Goal: Task Accomplishment & Management: Complete application form

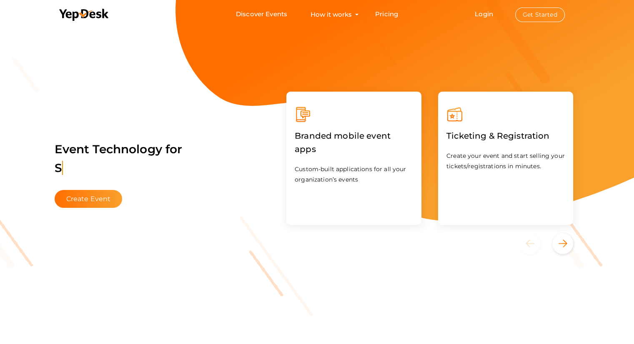
click at [476, 140] on label "Ticketing & Registration" at bounding box center [497, 136] width 103 height 26
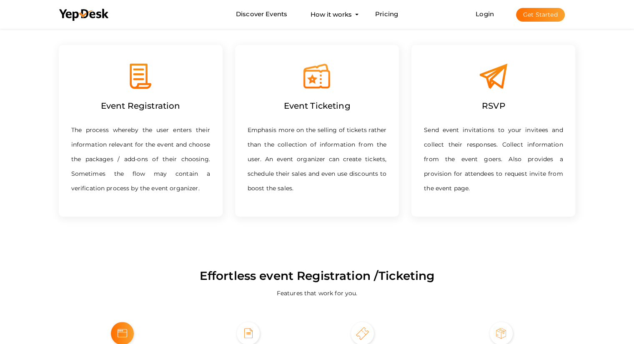
scroll to position [408, 0]
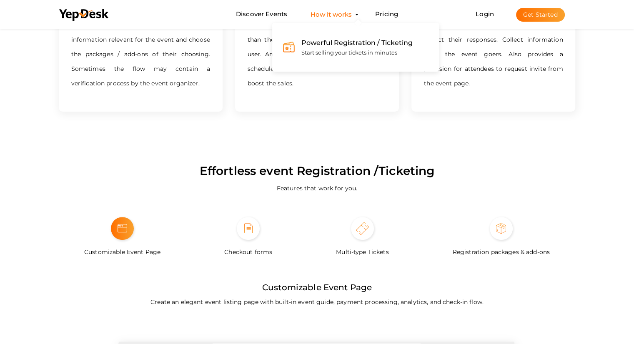
click at [340, 19] on button "How it works Powerful Registration / Ticketing Start selling your tickets in mi…" at bounding box center [331, 14] width 46 height 15
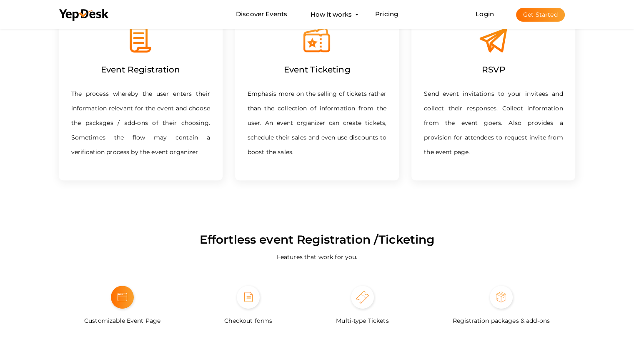
scroll to position [0, 0]
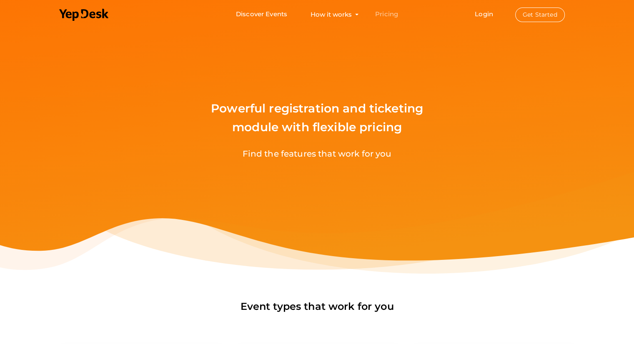
click at [378, 11] on link "Pricing" at bounding box center [386, 14] width 23 height 15
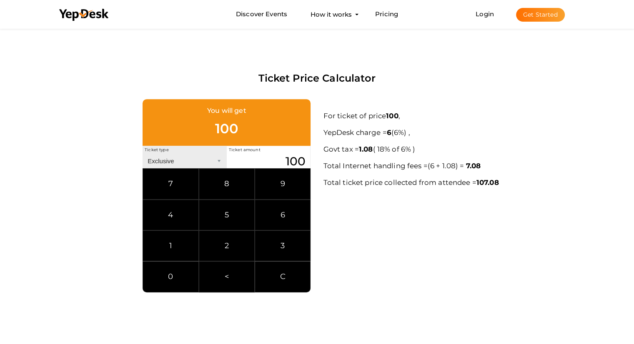
scroll to position [415, 0]
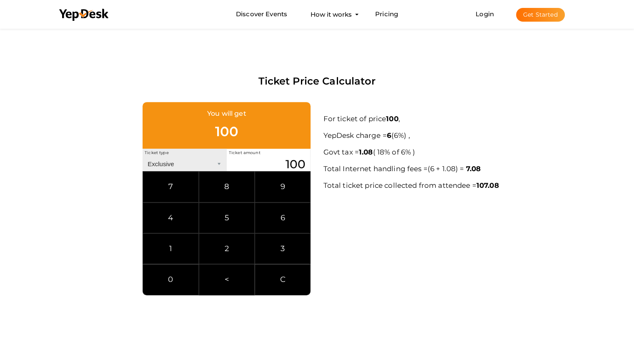
click at [530, 14] on button "Get Started" at bounding box center [540, 15] width 49 height 14
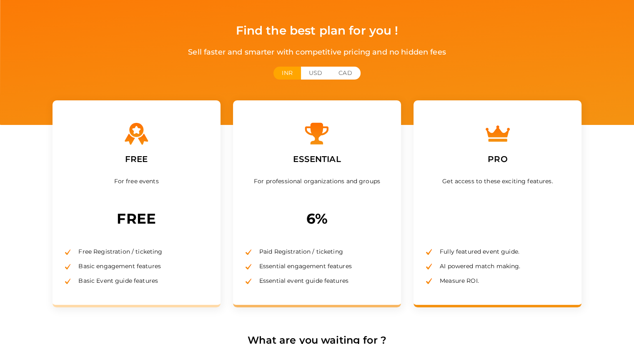
scroll to position [118, 0]
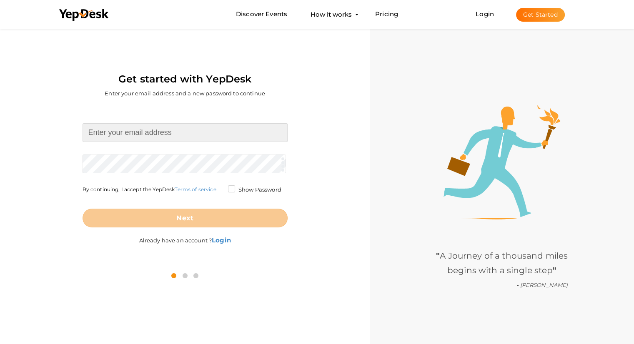
click at [165, 134] on input at bounding box center [184, 132] width 205 height 19
type input "[EMAIL_ADDRESS][DOMAIN_NAME]"
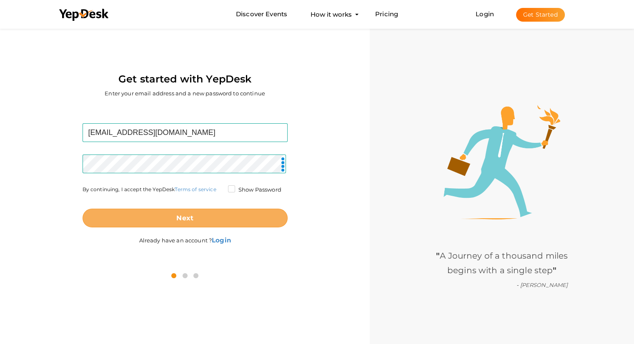
click at [185, 214] on b "Next" at bounding box center [184, 218] width 17 height 8
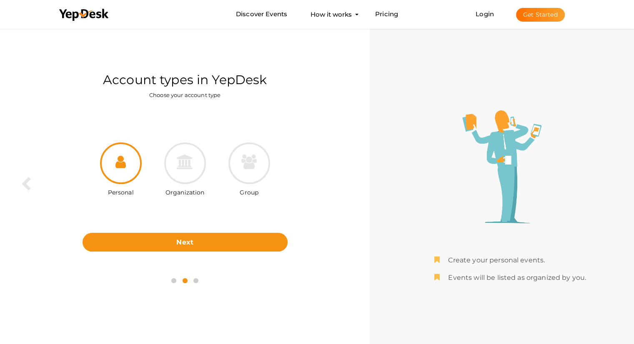
click at [158, 156] on div "Organization" at bounding box center [185, 170] width 64 height 56
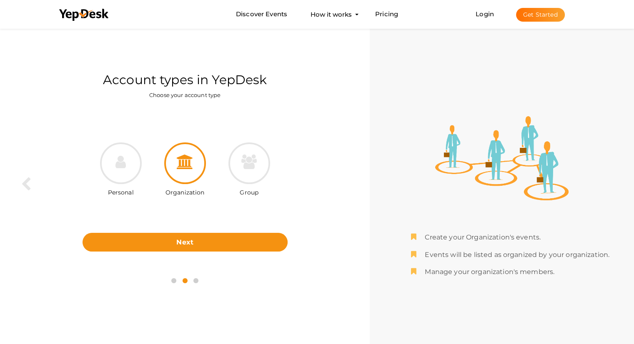
click at [184, 161] on icon at bounding box center [185, 162] width 17 height 15
click at [117, 163] on icon at bounding box center [120, 162] width 10 height 15
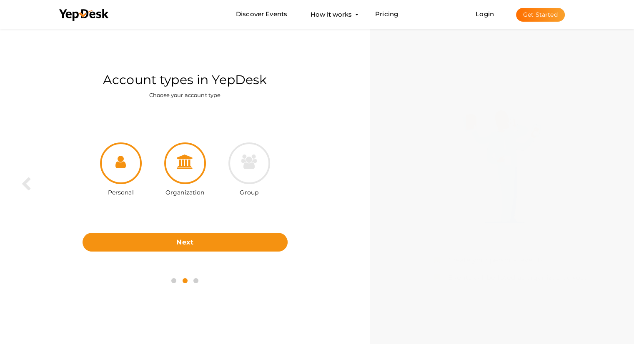
click at [185, 171] on div at bounding box center [185, 163] width 42 height 42
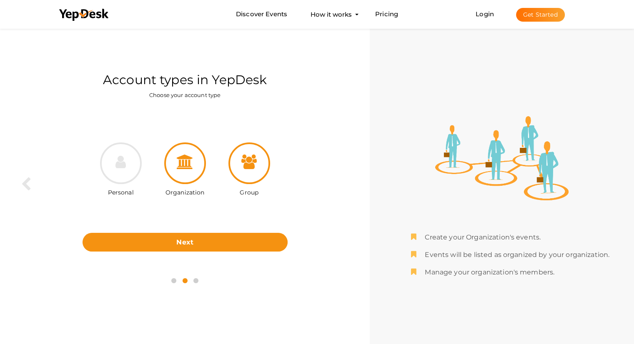
click at [265, 167] on div at bounding box center [249, 163] width 42 height 42
click at [197, 165] on div at bounding box center [185, 163] width 42 height 42
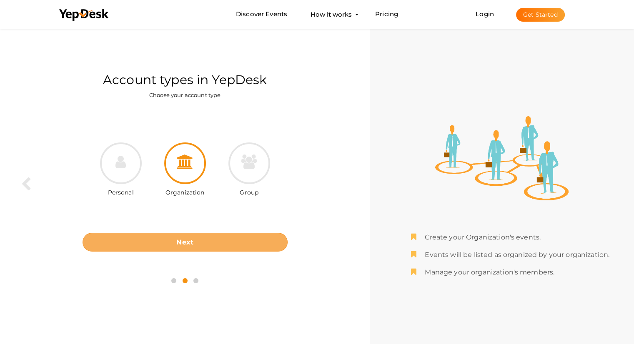
click at [189, 250] on button "Next" at bounding box center [184, 242] width 205 height 19
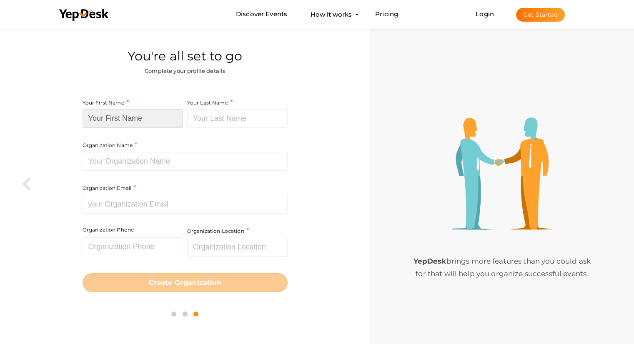
click at [117, 121] on input at bounding box center [132, 118] width 100 height 19
type input "[PERSON_NAME]"
click at [253, 122] on input at bounding box center [237, 118] width 100 height 19
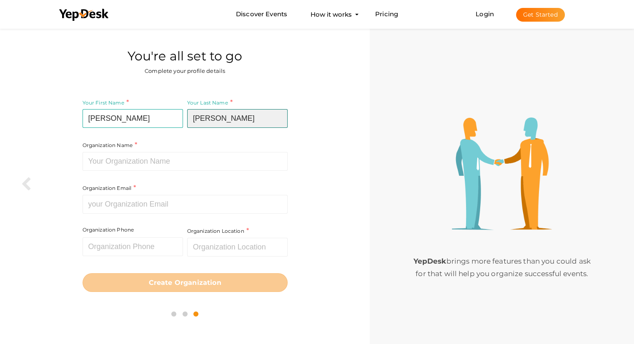
type input "[PERSON_NAME]"
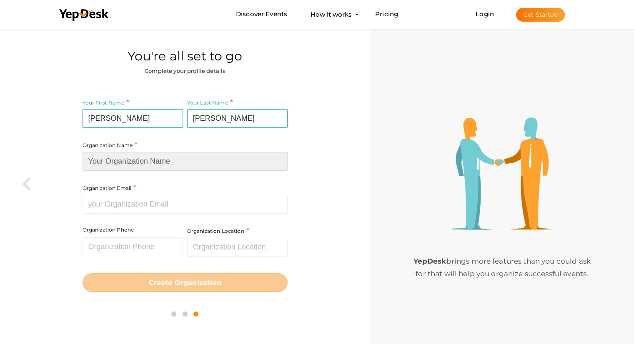
click at [157, 167] on input at bounding box center [184, 161] width 205 height 19
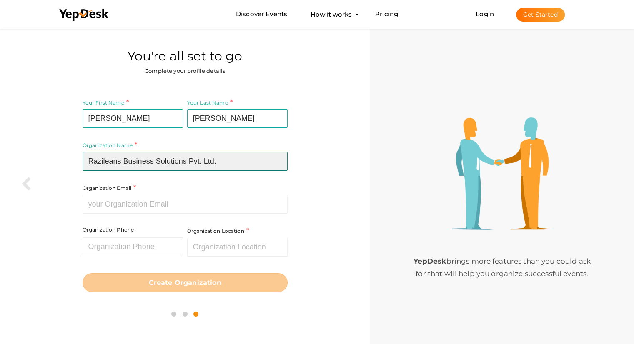
type input "Razileans Business Solutions Pvt. Ltd."
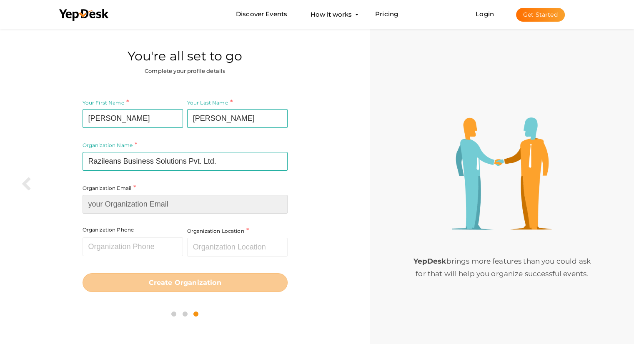
click at [156, 202] on input at bounding box center [184, 204] width 205 height 19
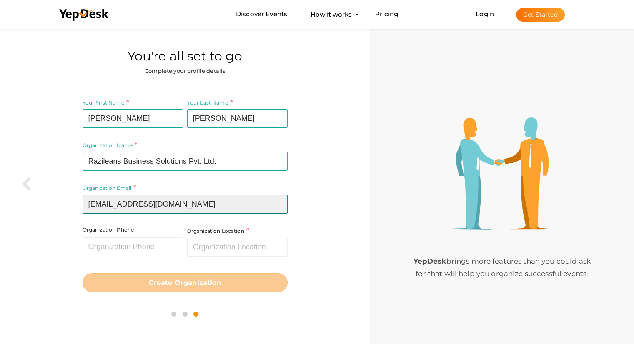
type input "[EMAIL_ADDRESS][DOMAIN_NAME]"
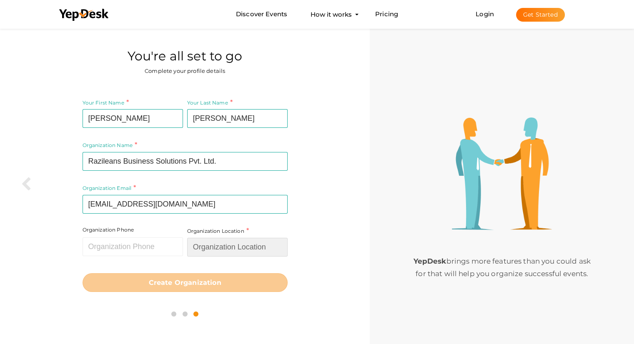
click at [223, 248] on input "text" at bounding box center [237, 247] width 100 height 19
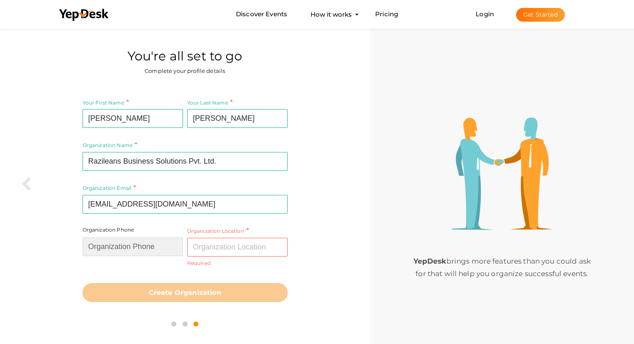
click at [133, 244] on input "text" at bounding box center [132, 246] width 100 height 19
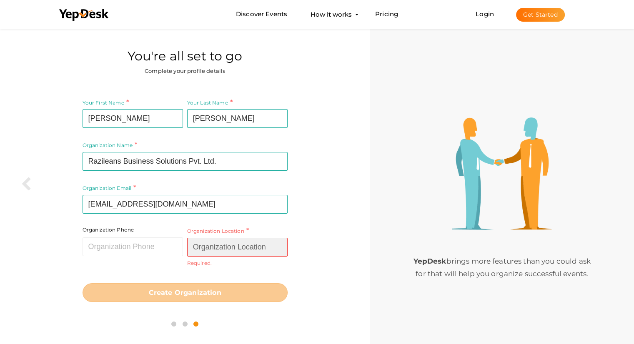
click at [208, 249] on input "text" at bounding box center [237, 247] width 100 height 19
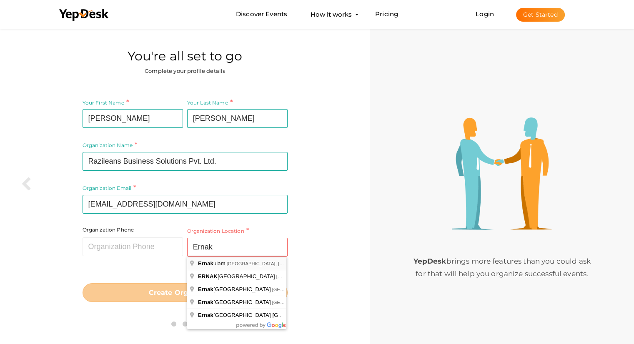
type input "[GEOGRAPHIC_DATA], [GEOGRAPHIC_DATA], [GEOGRAPHIC_DATA]"
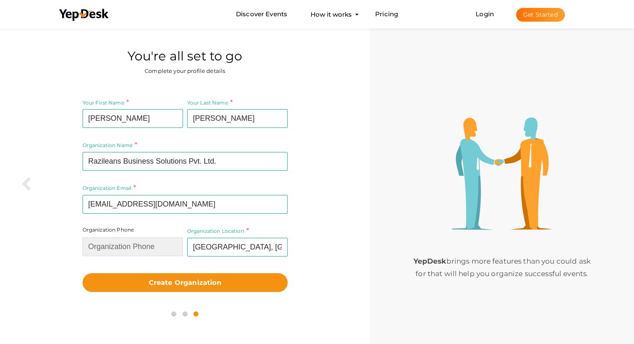
click at [121, 247] on input "text" at bounding box center [132, 246] width 100 height 19
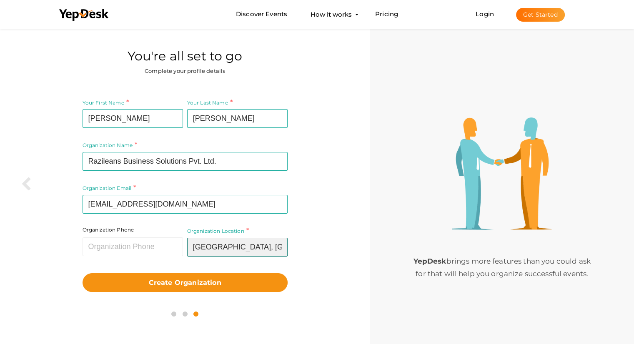
drag, startPoint x: 277, startPoint y: 246, endPoint x: 171, endPoint y: 249, distance: 106.3
click at [171, 214] on div "Organization Name Razileans Business Solutions Pvt. Ltd. Required. Between two …" at bounding box center [184, 156] width 205 height 116
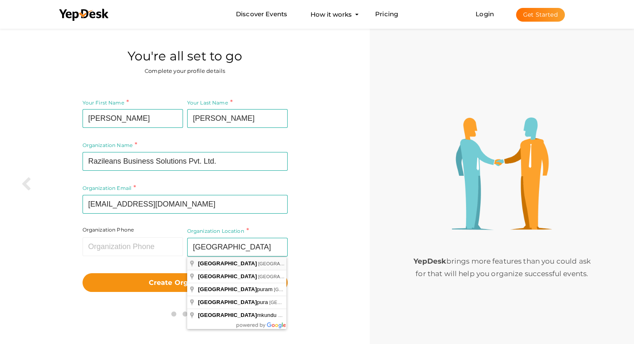
type input "[GEOGRAPHIC_DATA], [GEOGRAPHIC_DATA]"
drag, startPoint x: 209, startPoint y: 265, endPoint x: 197, endPoint y: 261, distance: 12.5
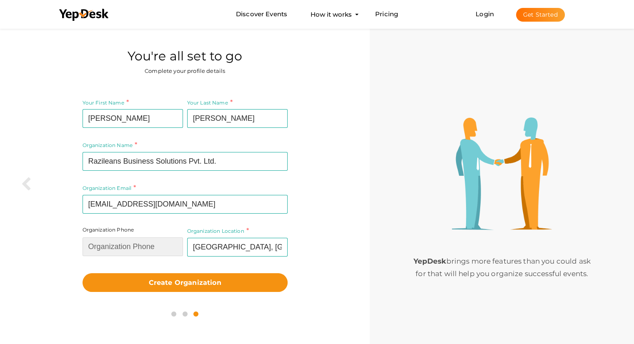
click at [147, 254] on input "text" at bounding box center [132, 246] width 100 height 19
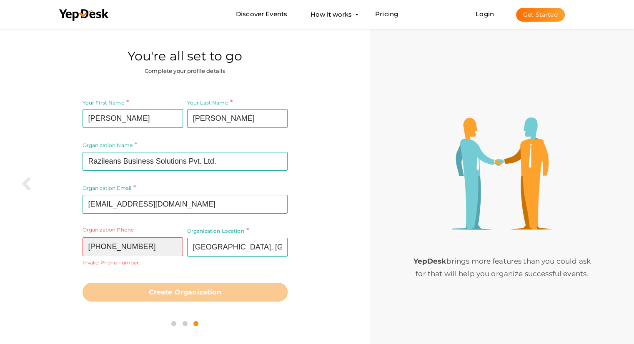
drag, startPoint x: 100, startPoint y: 246, endPoint x: 83, endPoint y: 247, distance: 17.1
click at [83, 247] on input "[PHONE_NUMBER]" at bounding box center [132, 246] width 100 height 19
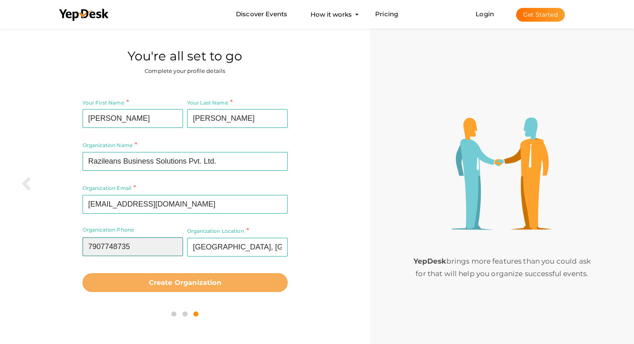
type input "7907748735"
click at [170, 286] on b "Create Organization" at bounding box center [185, 283] width 72 height 8
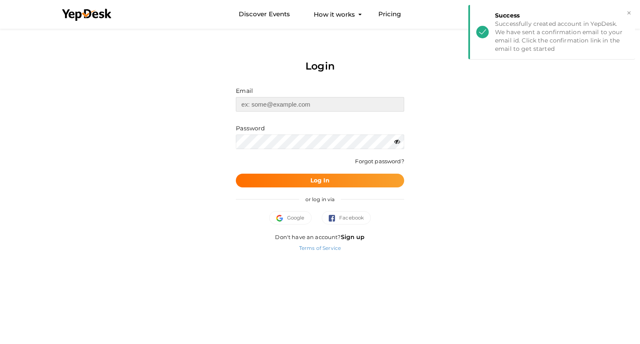
type input "[EMAIL_ADDRESS][DOMAIN_NAME]"
click at [280, 179] on button "Log In" at bounding box center [320, 181] width 168 height 14
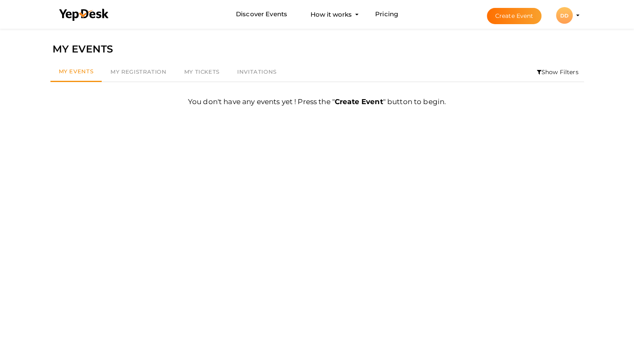
click at [500, 21] on button "Create Event" at bounding box center [514, 16] width 55 height 16
click at [212, 75] on span "My Tickets" at bounding box center [201, 71] width 35 height 7
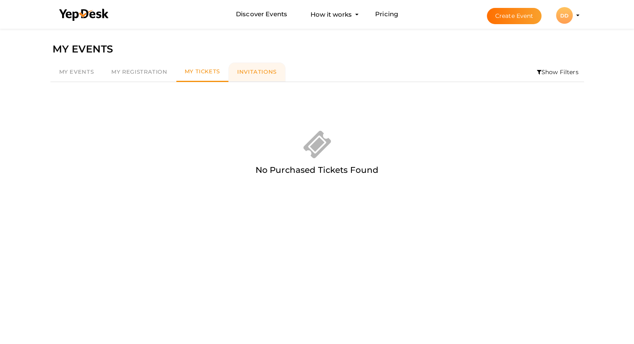
click at [250, 72] on span "Invitations" at bounding box center [257, 71] width 40 height 7
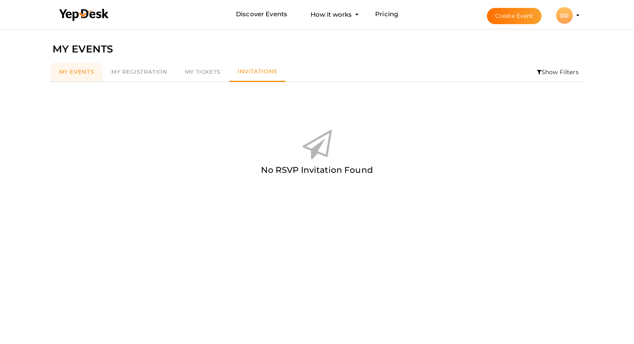
click at [77, 72] on span "My Events" at bounding box center [76, 71] width 35 height 7
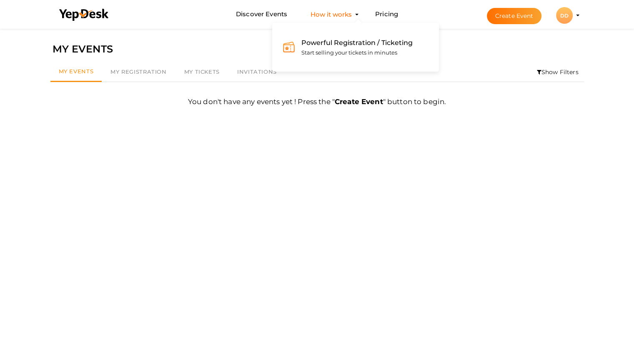
click at [342, 49] on span "Start selling your tickets in minutes" at bounding box center [349, 52] width 96 height 7
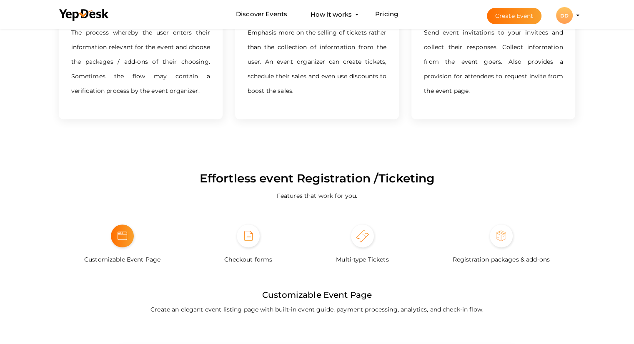
scroll to position [408, 0]
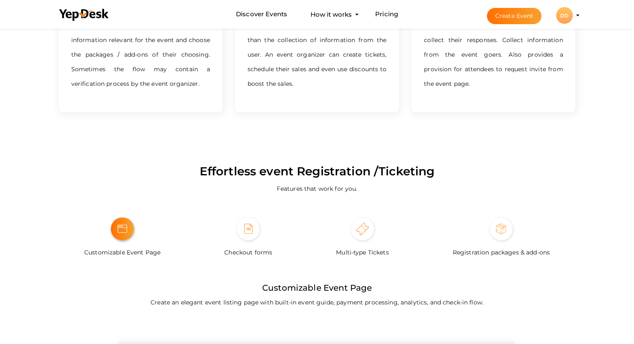
click at [118, 233] on img at bounding box center [122, 229] width 10 height 8
click at [244, 231] on img at bounding box center [248, 229] width 8 height 10
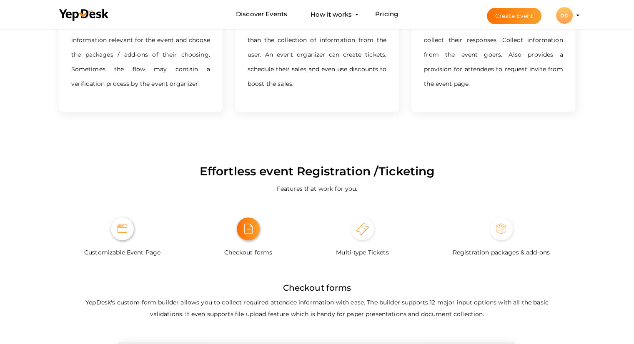
click at [124, 231] on img at bounding box center [122, 229] width 10 height 8
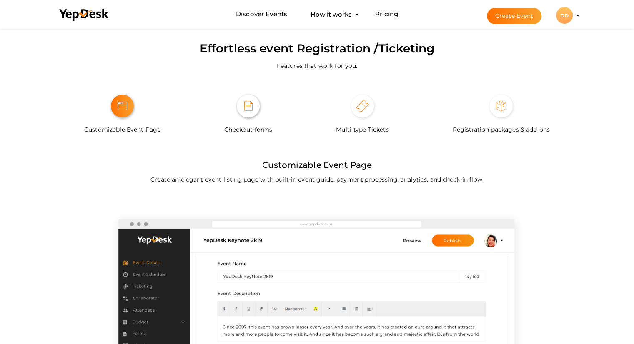
scroll to position [530, 0]
click at [256, 120] on label "Checkout forms" at bounding box center [248, 127] width 48 height 18
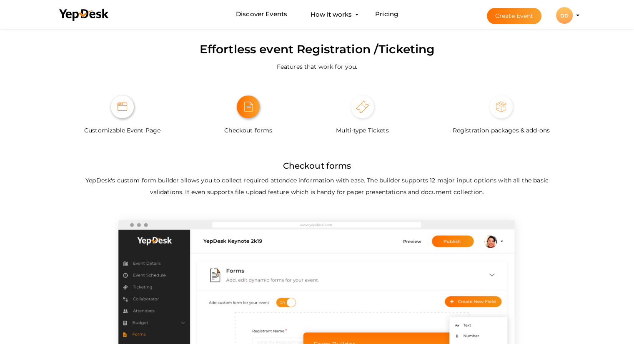
click at [115, 110] on span at bounding box center [122, 106] width 23 height 23
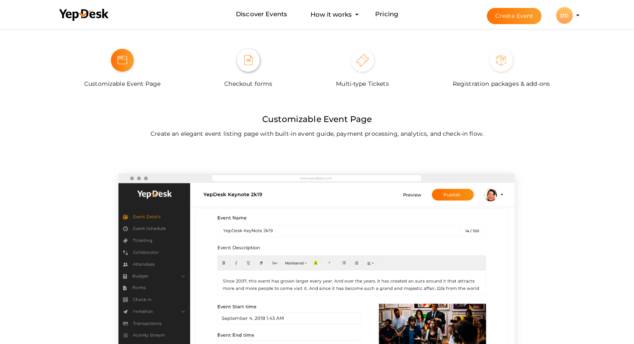
scroll to position [576, 0]
click at [363, 65] on img at bounding box center [362, 60] width 13 height 13
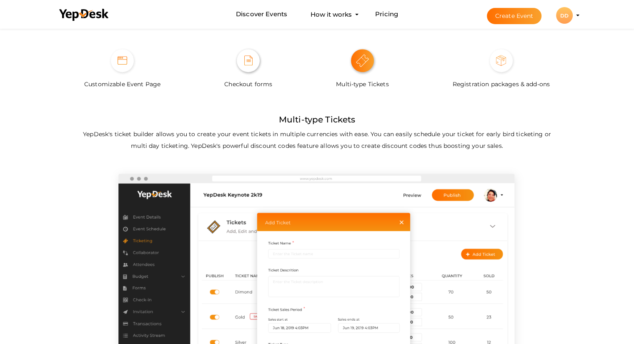
click at [247, 58] on img at bounding box center [248, 60] width 8 height 10
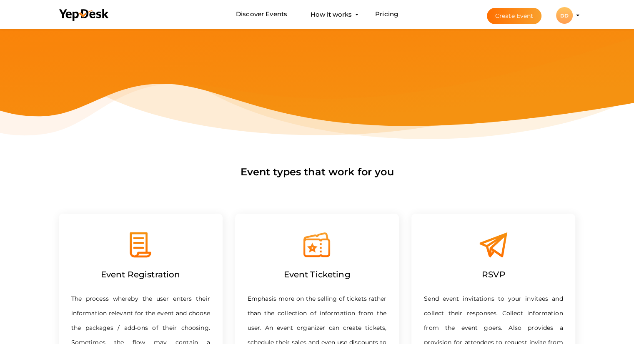
scroll to position [0, 0]
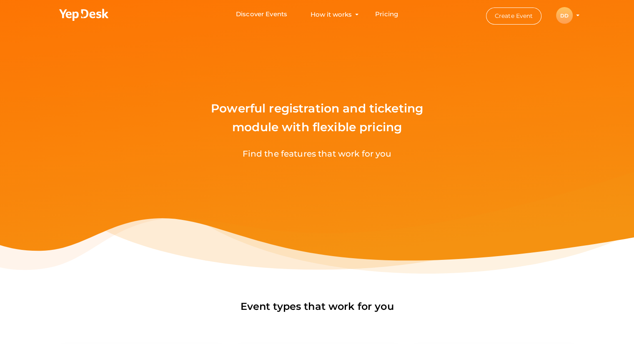
click at [354, 11] on li "Discover Events How it works Powerful Registration / Ticketing Start selling yo…" at bounding box center [317, 14] width 528 height 28
click at [467, 157] on div "Find the features that work for you" at bounding box center [316, 166] width 608 height 38
click at [512, 17] on button "Create Event" at bounding box center [514, 15] width 56 height 17
